Goal: Information Seeking & Learning: Learn about a topic

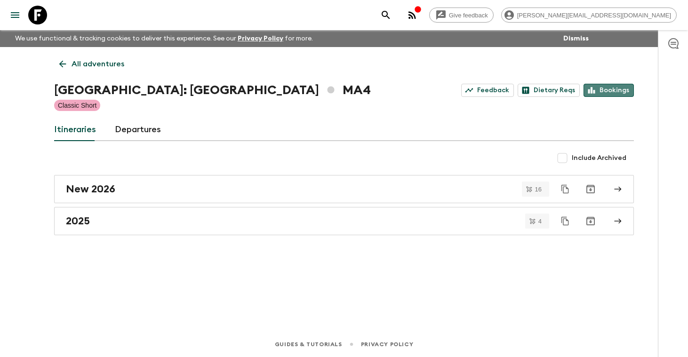
click at [622, 89] on link "Bookings" at bounding box center [608, 90] width 50 height 13
click at [98, 66] on p "All adventures" at bounding box center [98, 63] width 53 height 11
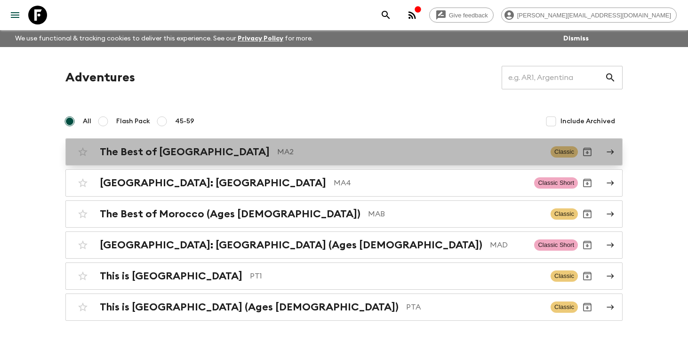
click at [151, 149] on h2 "The Best of [GEOGRAPHIC_DATA]" at bounding box center [185, 152] width 170 height 12
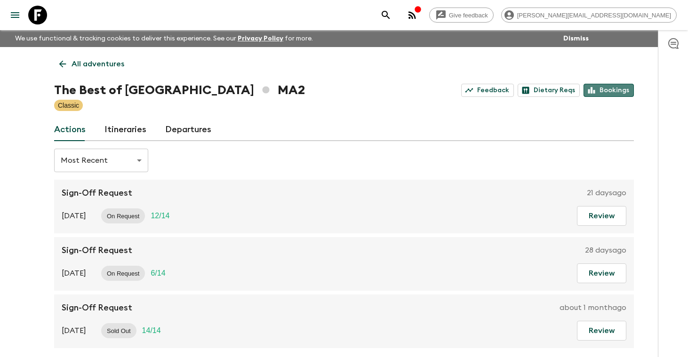
click at [616, 89] on link "Bookings" at bounding box center [608, 90] width 50 height 13
click at [93, 64] on p "All adventures" at bounding box center [98, 63] width 53 height 11
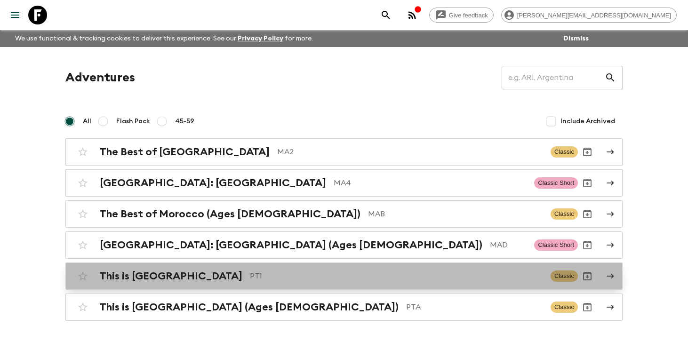
click at [143, 274] on h2 "This is [GEOGRAPHIC_DATA]" at bounding box center [171, 276] width 143 height 12
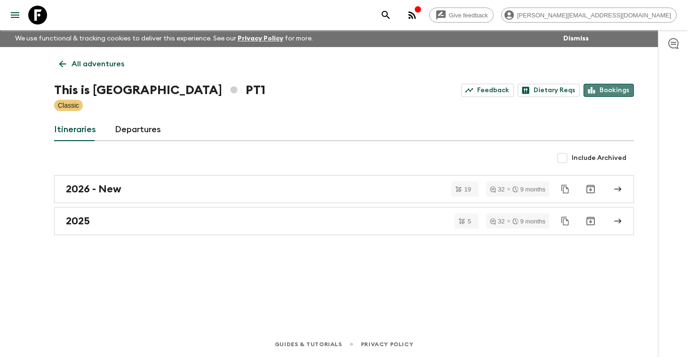
click at [616, 87] on link "Bookings" at bounding box center [608, 90] width 50 height 13
